Goal: Register for event/course

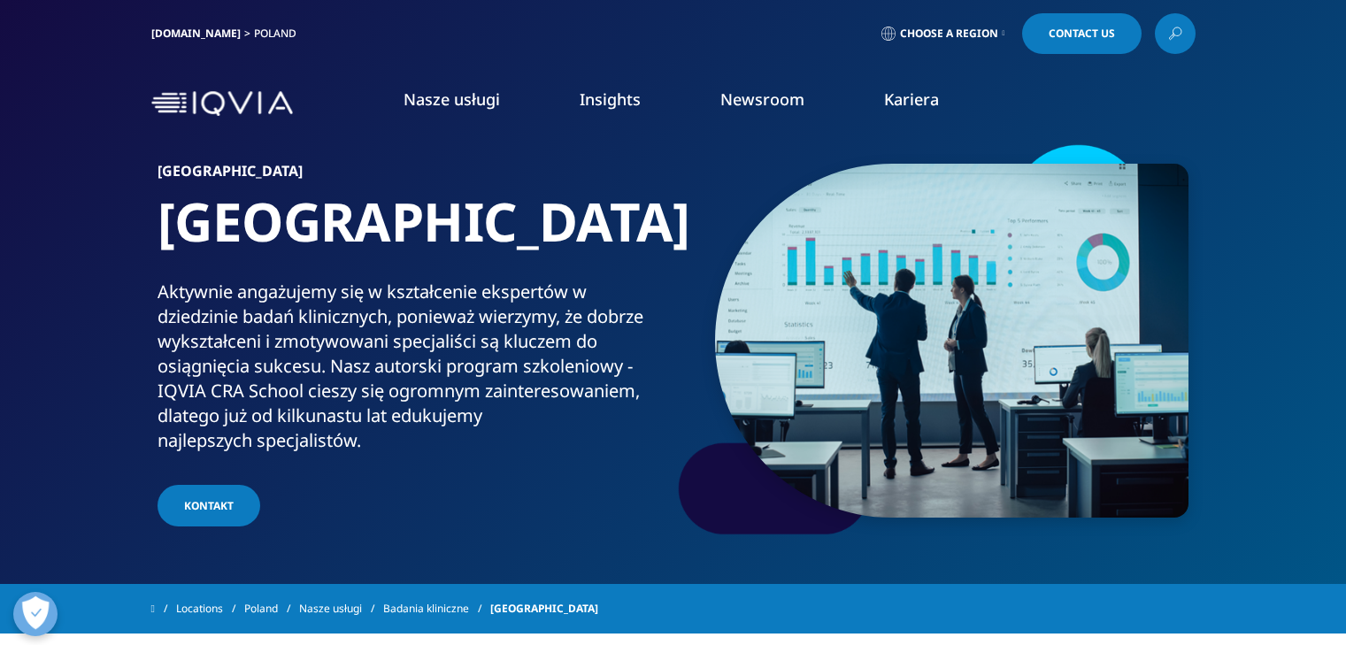
click at [443, 103] on link "Nasze usługi" at bounding box center [452, 98] width 96 height 21
click at [842, 411] on link "DOWIEDZ SIĘ WIĘCEJ" at bounding box center [852, 417] width 268 height 47
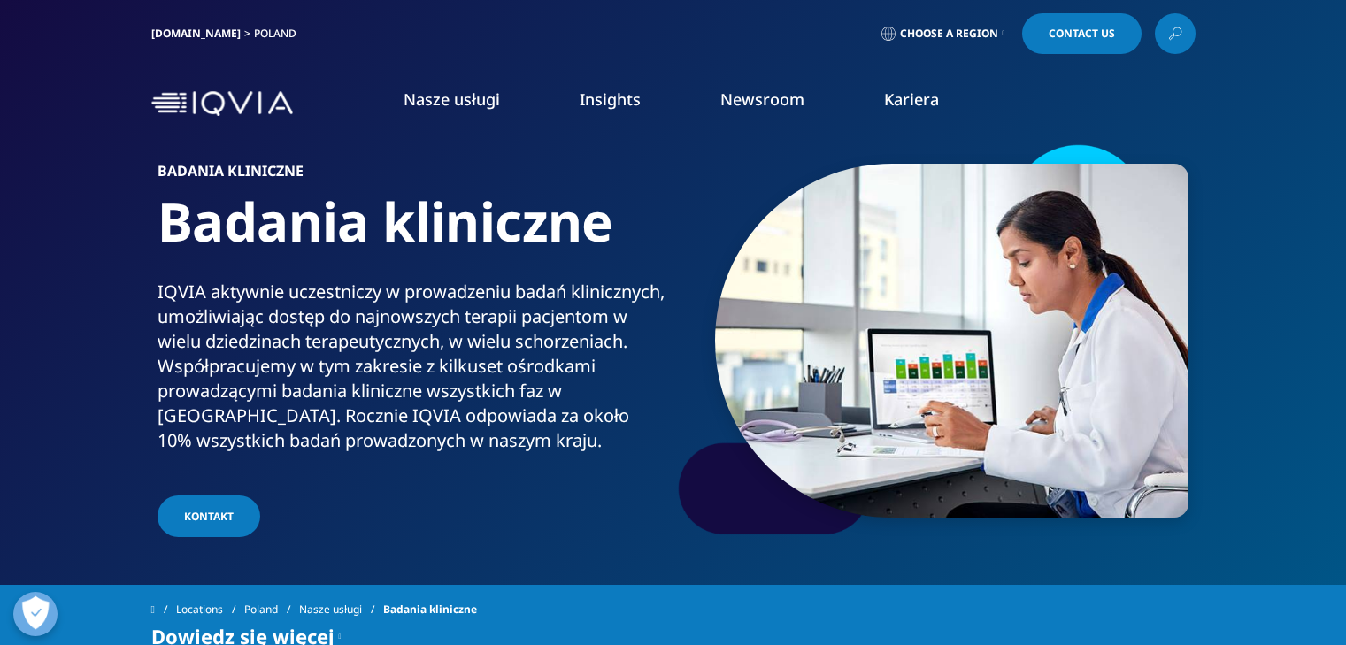
scroll to position [265, 0]
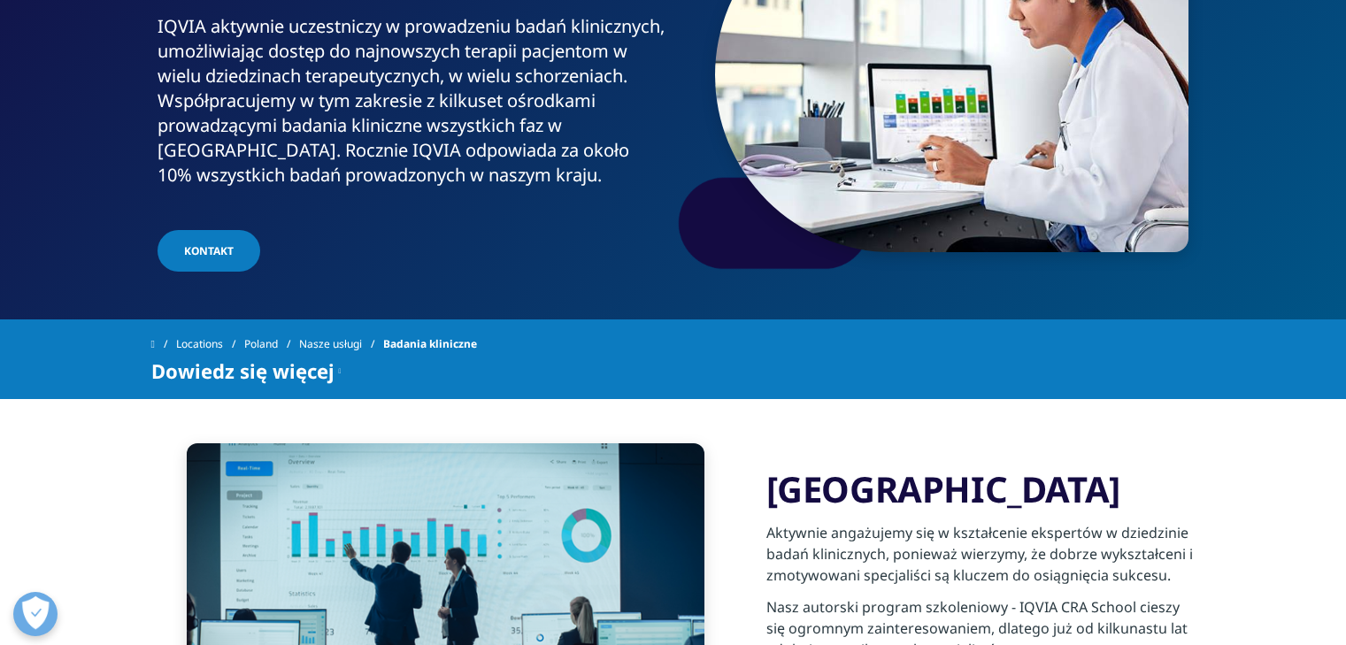
click at [225, 253] on link "KONTAKT" at bounding box center [209, 251] width 103 height 42
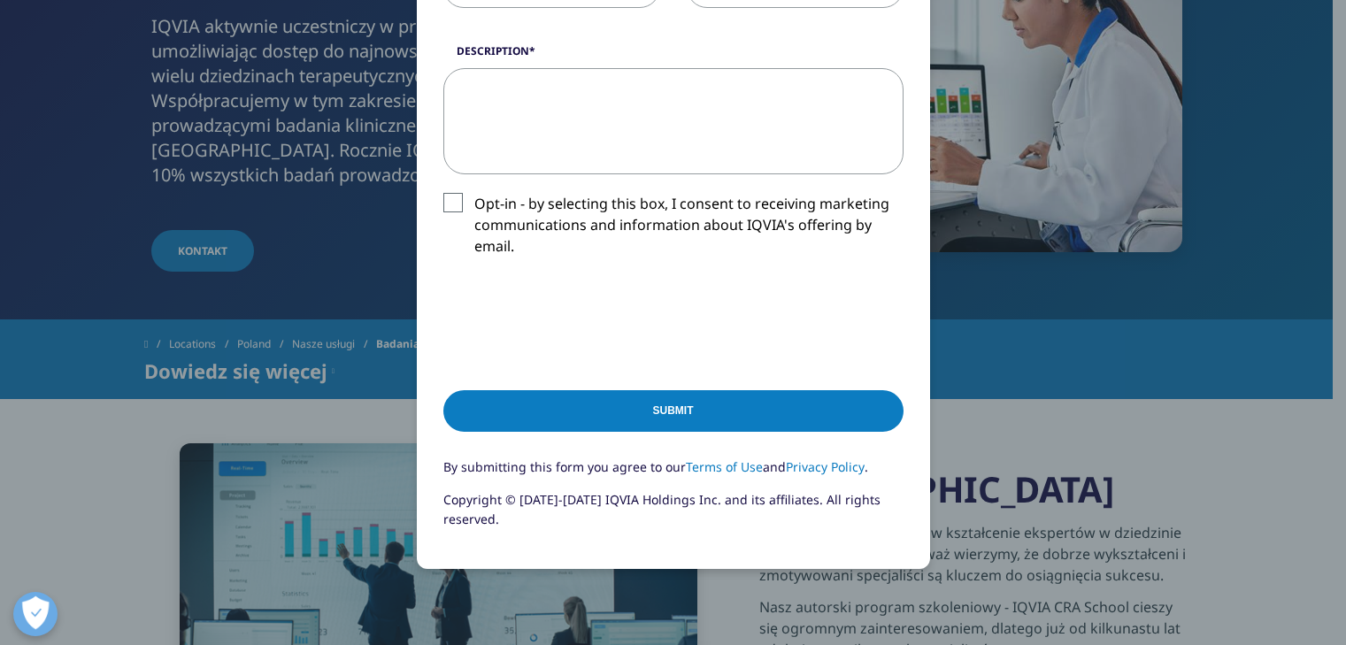
scroll to position [442, 0]
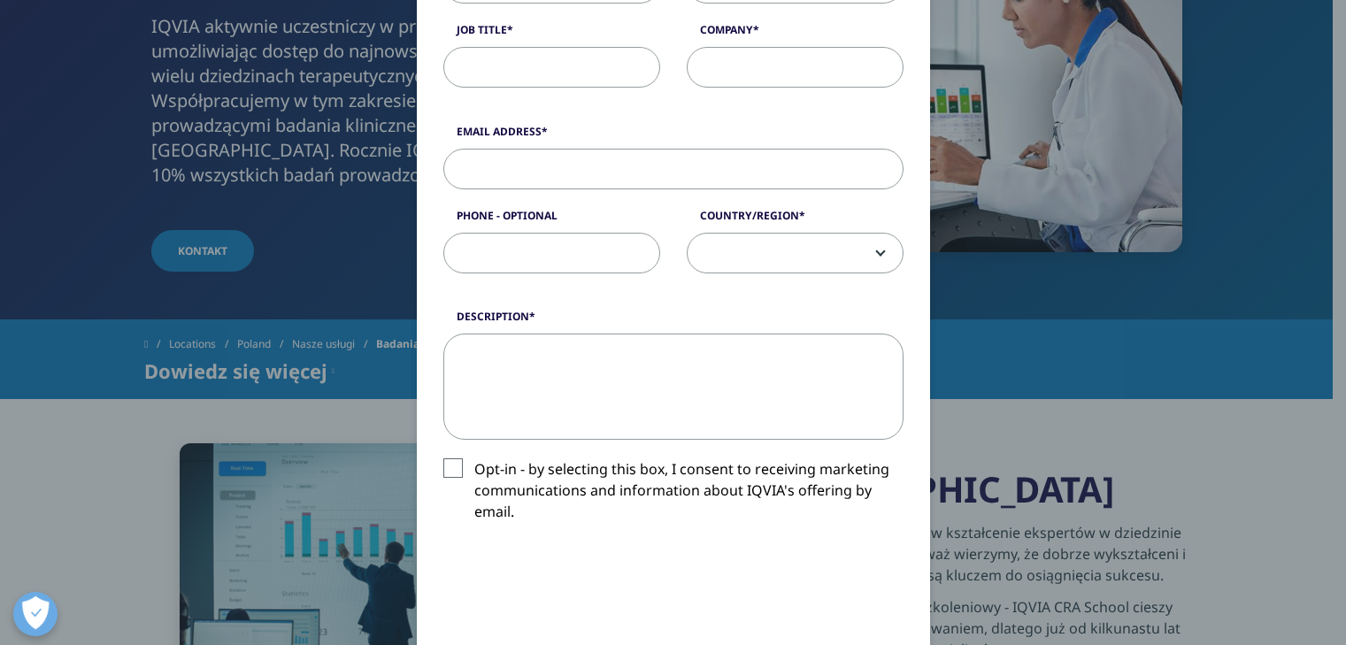
click at [1039, 466] on div "Please fill in all required fields below. If you're interested in a career with…" at bounding box center [673, 294] width 1044 height 1472
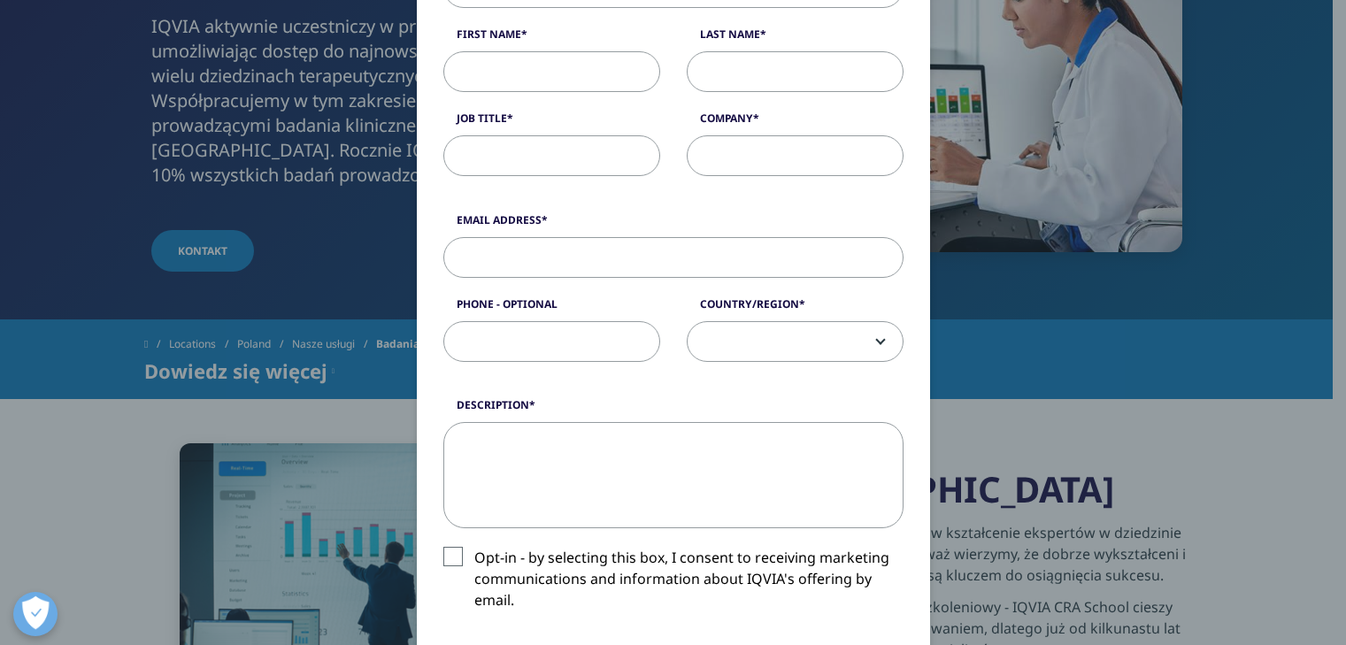
scroll to position [0, 0]
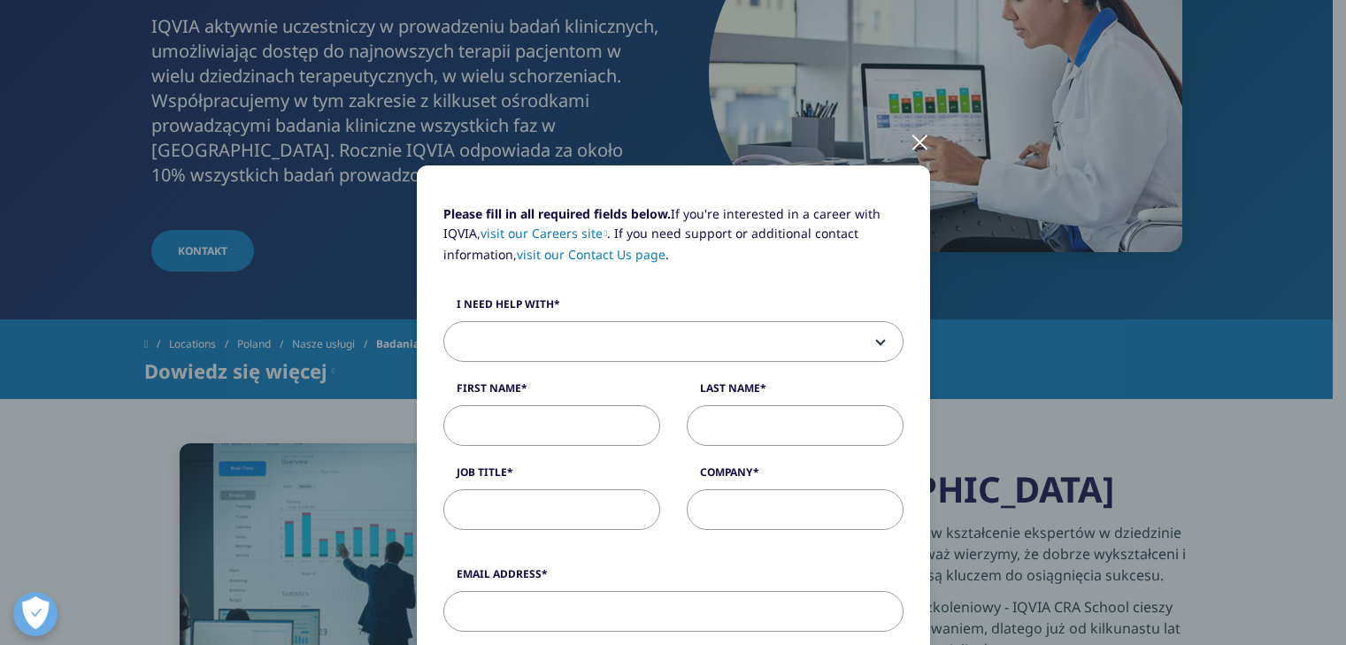
click at [914, 148] on div at bounding box center [920, 141] width 20 height 49
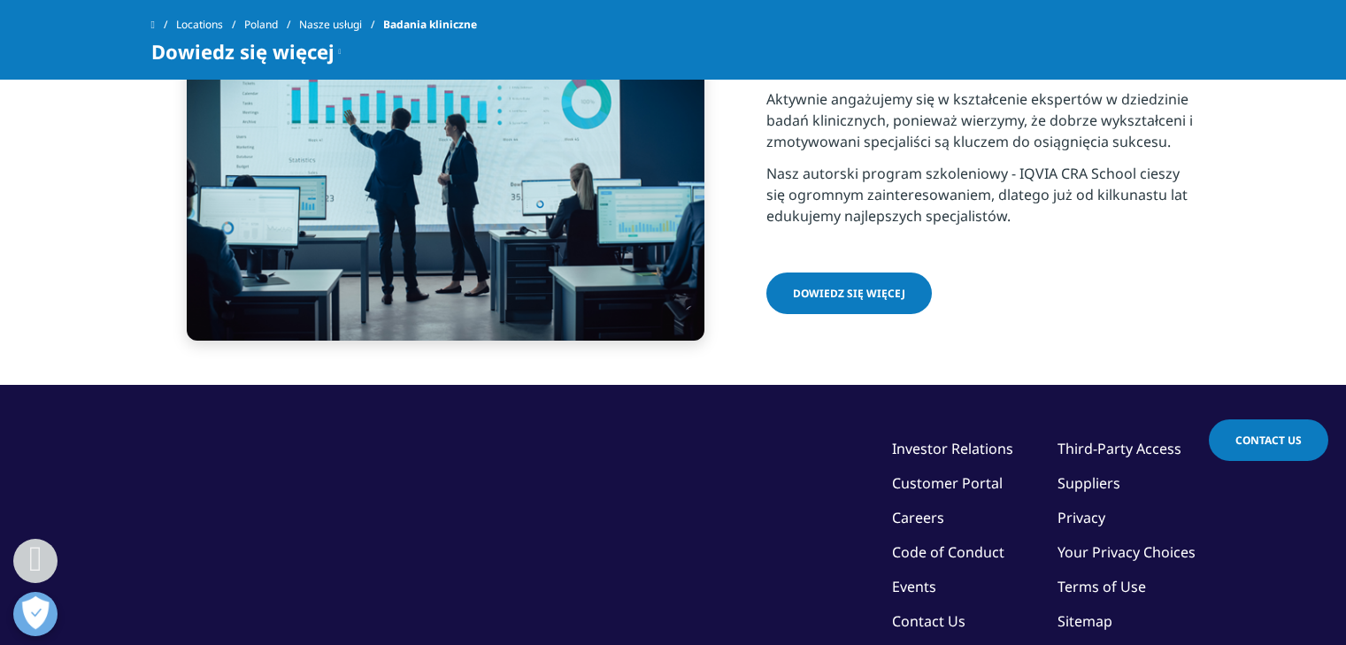
scroll to position [442, 0]
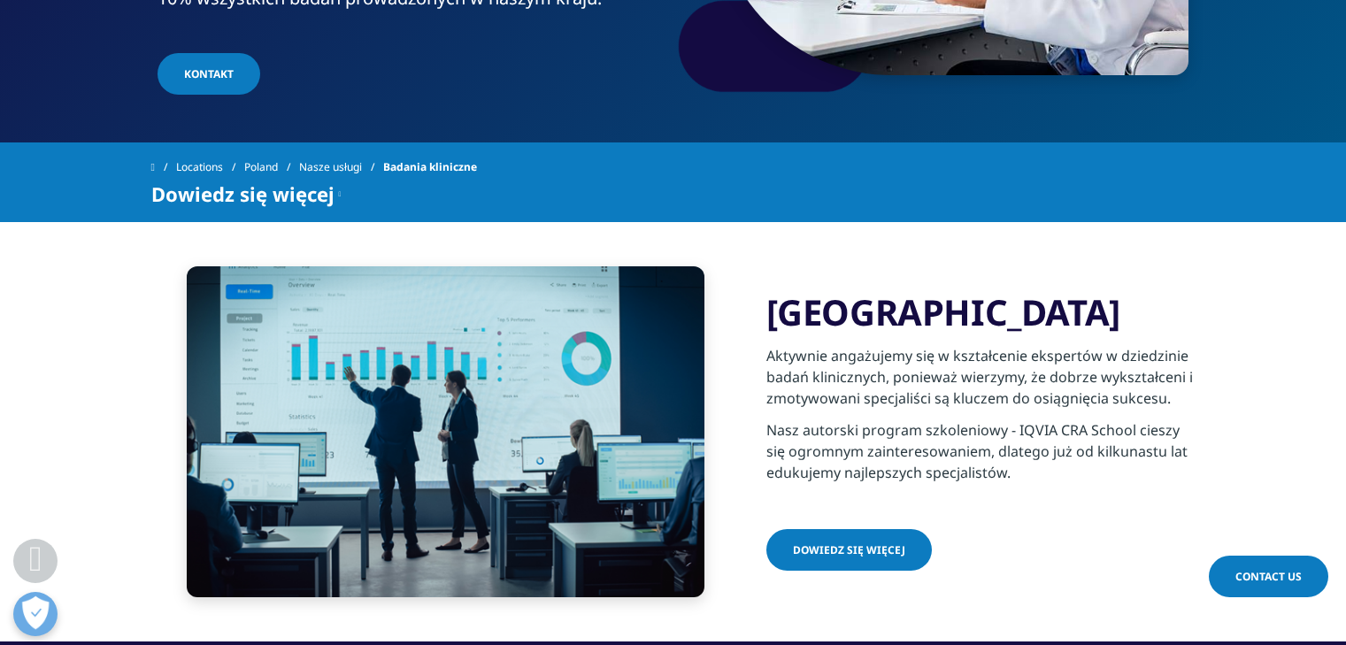
click at [893, 555] on span "Dowiedz się więcej" at bounding box center [849, 549] width 112 height 15
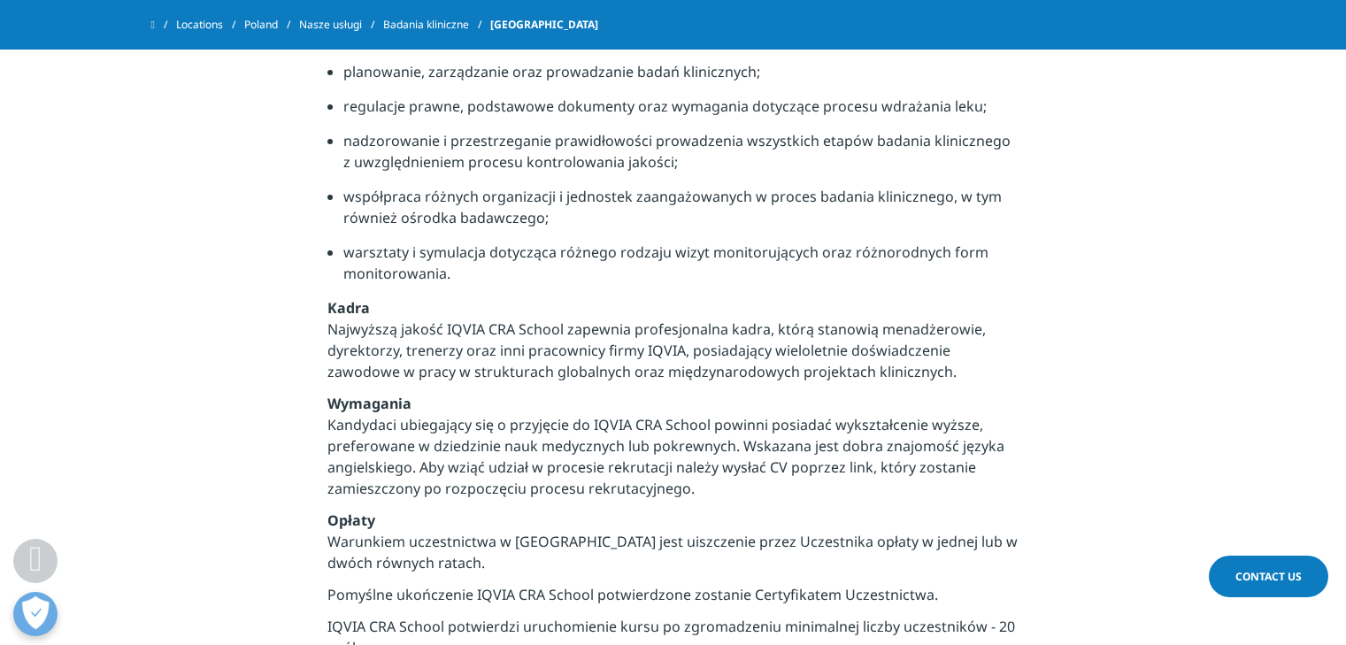
scroll to position [1150, 0]
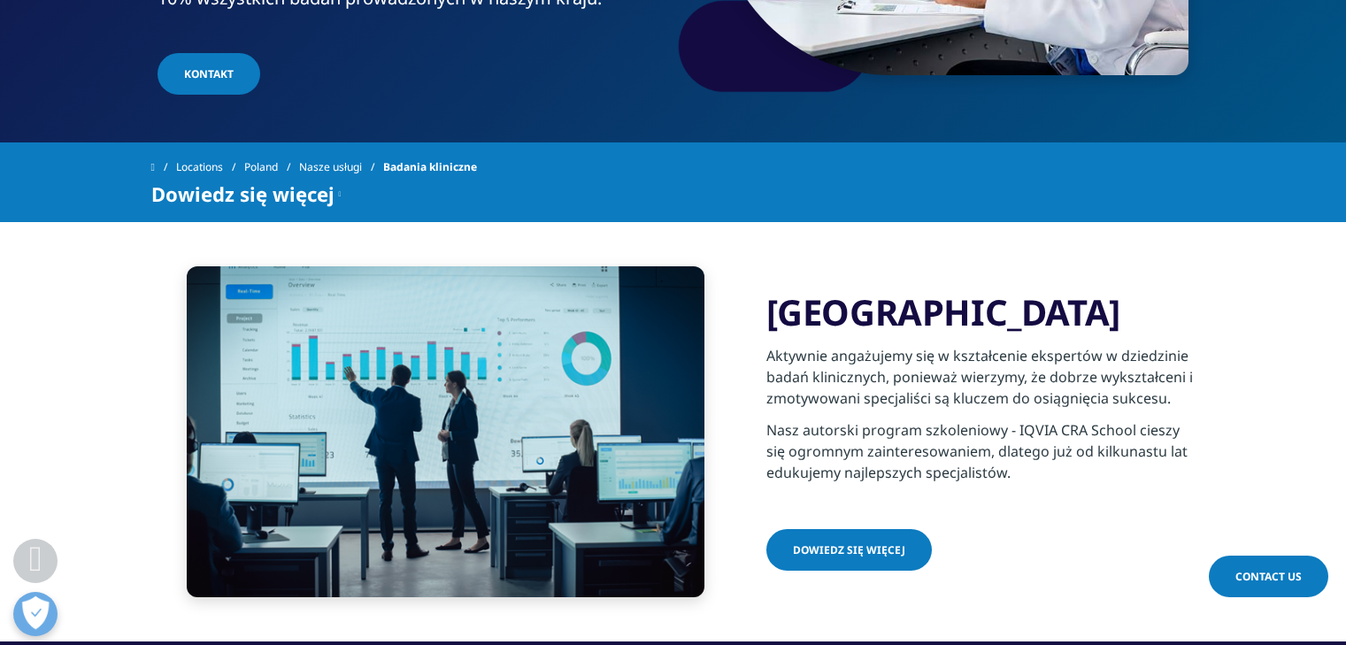
scroll to position [442, 0]
